Goal: Communication & Community: Answer question/provide support

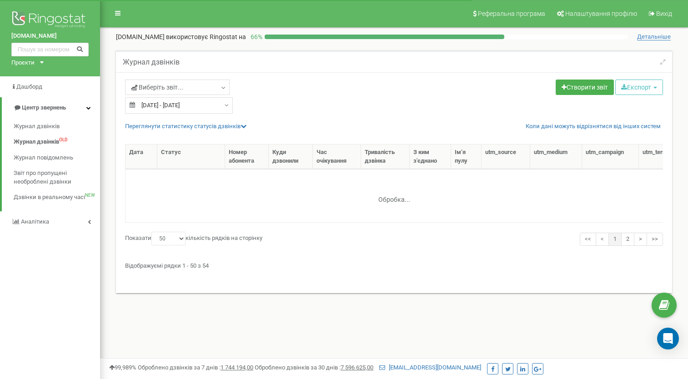
select select "50"
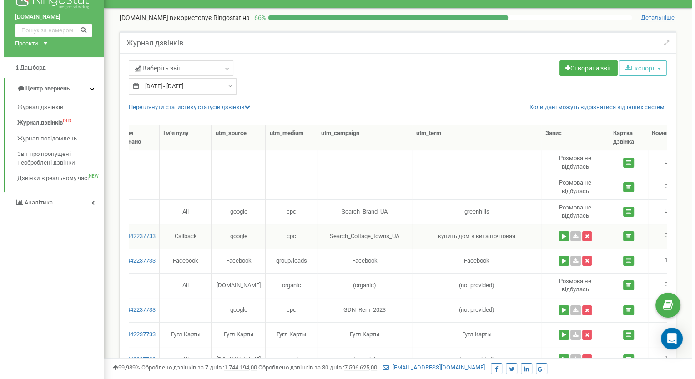
scroll to position [0, 391]
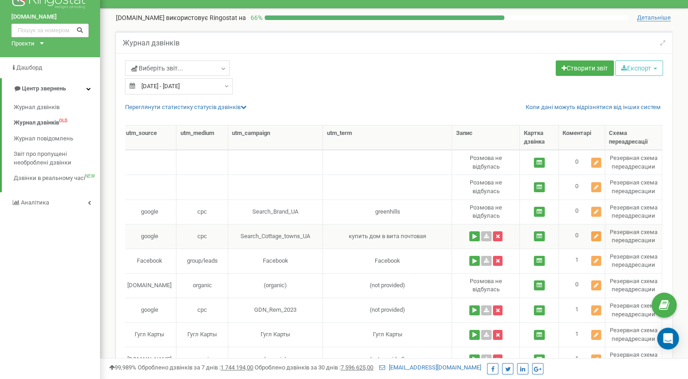
click at [596, 236] on icon at bounding box center [596, 236] width 5 height 5
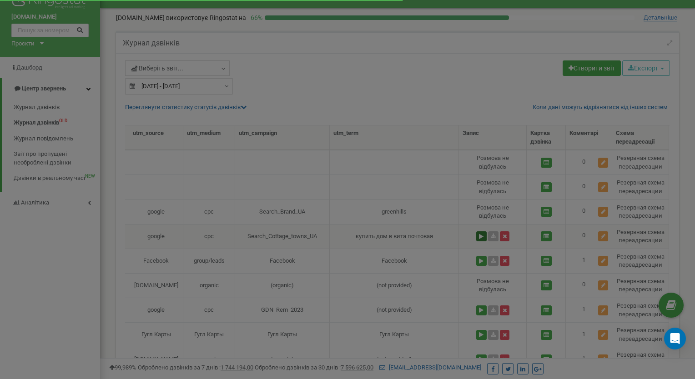
scroll to position [0, 384]
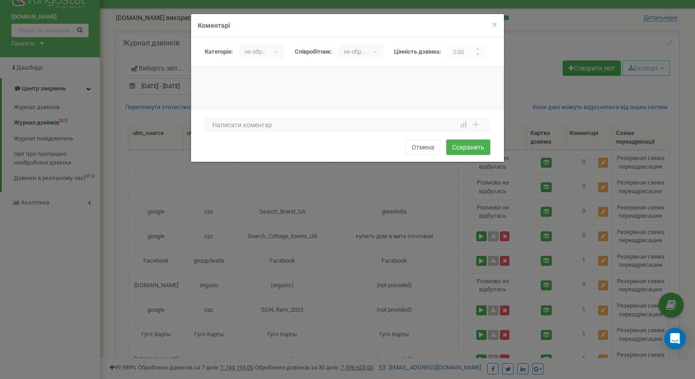
click at [478, 234] on div "× Закрити Коментарі Категорія: не обрано Нецелевой Целевой не обрано ▾ не обран…" at bounding box center [347, 189] width 695 height 379
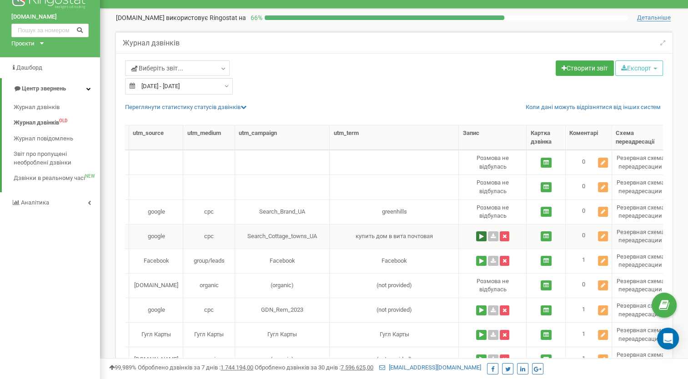
click at [479, 236] on button at bounding box center [481, 237] width 10 height 10
click at [603, 234] on icon at bounding box center [603, 236] width 5 height 5
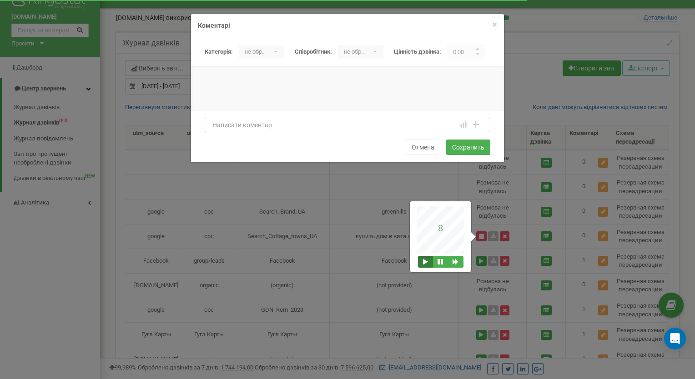
click at [217, 126] on textarea at bounding box center [348, 125] width 286 height 15
click at [213, 125] on textarea at bounding box center [348, 125] width 286 height 15
click at [211, 129] on textarea at bounding box center [348, 125] width 286 height 15
type textarea "K"
type textarea "Л"
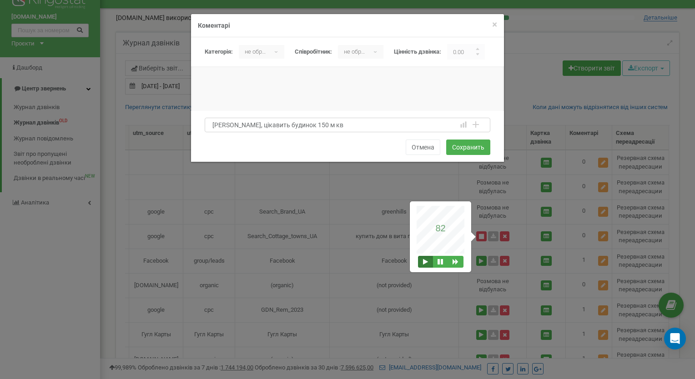
type textarea "[PERSON_NAME], цікавить будинок 150 м кв"
click at [221, 143] on div "Ліля, цікавить будинок 150 м кв 1 2 3 4 5 6 7 8 9 10 1 2 3 4 5 6 7 8 9 10 bad a…" at bounding box center [347, 136] width 313 height 51
click at [231, 57] on div "Категорія: не обрано Нецелевой Целевой не обрано ▾ не обрано Нецелевой Целевой …" at bounding box center [351, 51] width 292 height 15
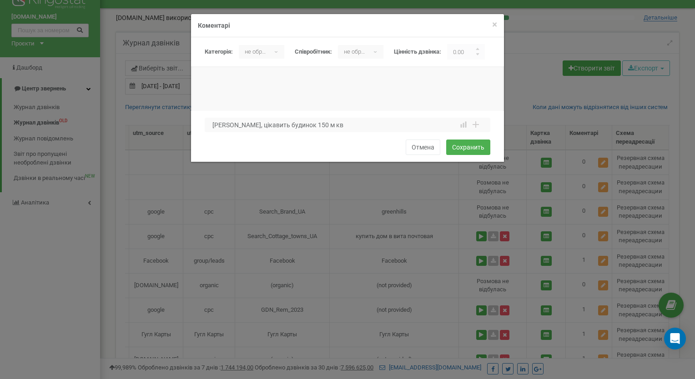
click at [479, 47] on div at bounding box center [478, 51] width 14 height 15
click at [480, 48] on input "button" at bounding box center [478, 50] width 5 height 5
type input "1.00"
click at [469, 146] on button "Сохранить" at bounding box center [468, 147] width 44 height 15
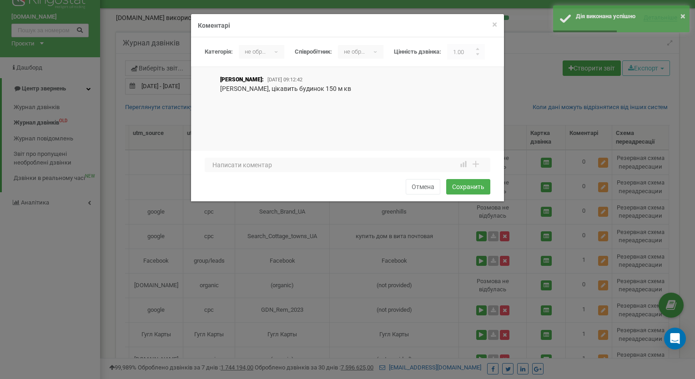
click at [217, 115] on div "Наталія Фоменко: 2025-09-21 09:12:42 Ліля, цікавить будинок 150 м кв" at bounding box center [347, 118] width 313 height 86
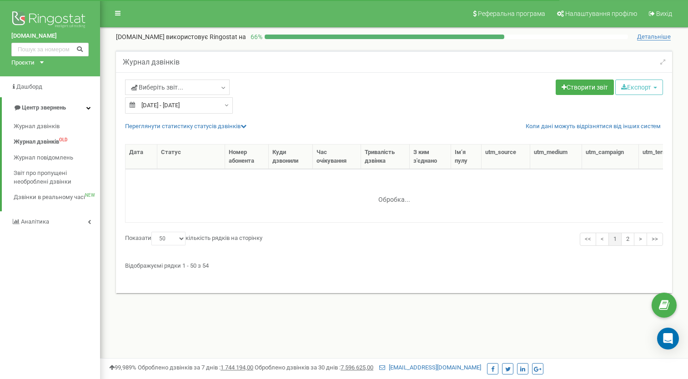
select select "50"
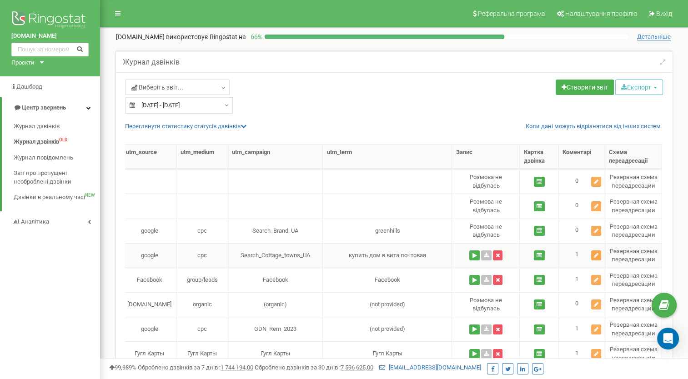
click at [596, 256] on icon at bounding box center [596, 255] width 5 height 5
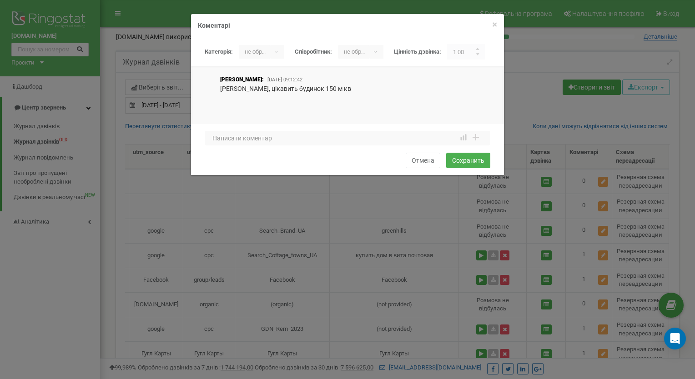
click at [277, 52] on div "не обрано ▾" at bounding box center [261, 52] width 45 height 14
click at [262, 99] on li "Целевой" at bounding box center [263, 101] width 49 height 15
click at [260, 99] on li "Целевой" at bounding box center [263, 101] width 49 height 15
click at [422, 163] on button "Отмена" at bounding box center [423, 160] width 35 height 15
